Goal: Navigation & Orientation: Find specific page/section

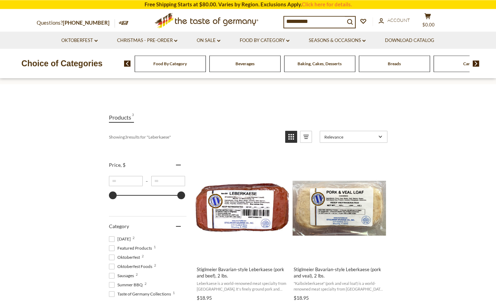
scroll to position [49, 0]
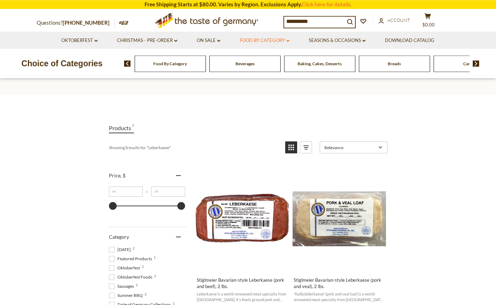
click at [257, 42] on link "Food By Category dropdown_arrow" at bounding box center [265, 41] width 50 height 8
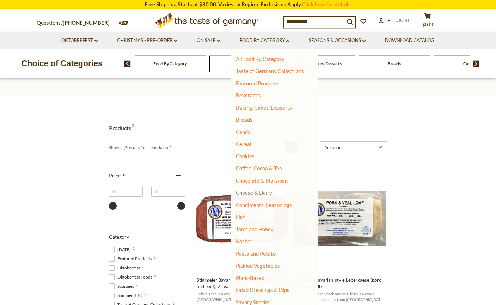
click at [266, 192] on link "Cheese & Dairy" at bounding box center [254, 192] width 36 height 6
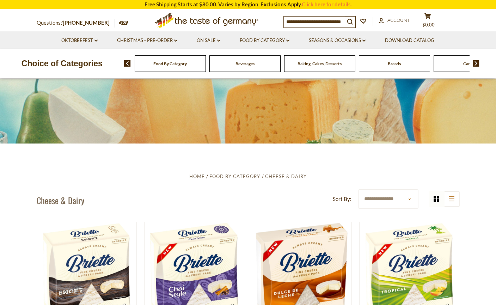
scroll to position [59, 0]
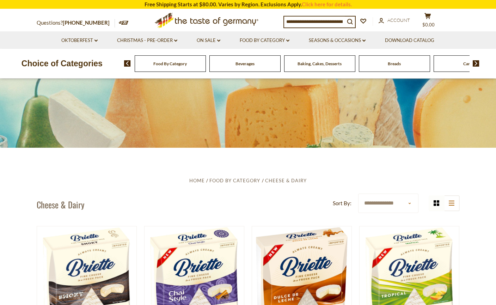
click at [309, 64] on span "Baking, Cakes, Desserts" at bounding box center [320, 63] width 44 height 5
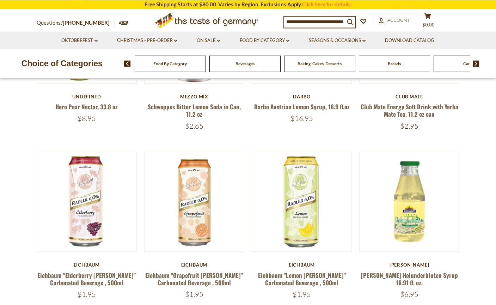
scroll to position [170, 0]
